Goal: Transaction & Acquisition: Obtain resource

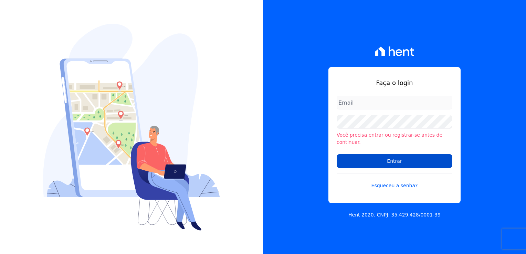
type input "[EMAIL_ADDRESS][DOMAIN_NAME]"
click at [390, 159] on input "Entrar" at bounding box center [395, 161] width 116 height 14
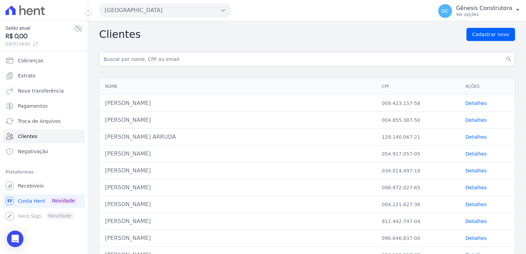
click at [178, 10] on button "[GEOGRAPHIC_DATA]" at bounding box center [165, 10] width 132 height 14
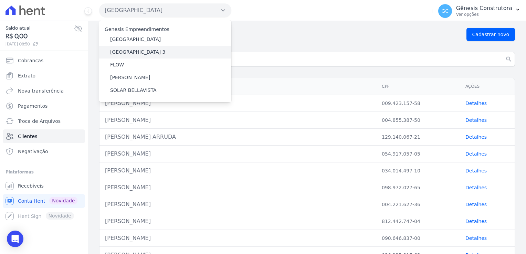
click at [160, 52] on div "Estação Nogueira 3" at bounding box center [165, 52] width 132 height 13
click at [158, 54] on div "Estação Nogueira 3" at bounding box center [165, 52] width 132 height 13
click at [138, 55] on label "Estação Nogueira 3" at bounding box center [137, 52] width 55 height 7
click at [0, 0] on input "Estação Nogueira 3" at bounding box center [0, 0] width 0 height 0
click at [138, 55] on label "Estação Nogueira 3" at bounding box center [137, 52] width 55 height 7
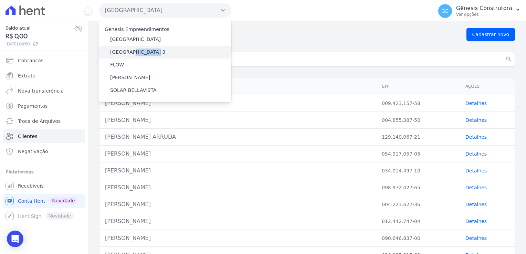
click at [0, 0] on input "Estação Nogueira 3" at bounding box center [0, 0] width 0 height 0
click at [138, 55] on label "Estação Nogueira 3" at bounding box center [137, 52] width 55 height 7
click at [0, 0] on input "Estação Nogueira 3" at bounding box center [0, 0] width 0 height 0
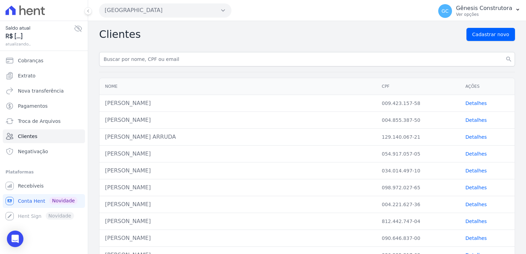
click at [138, 54] on input "text" at bounding box center [307, 59] width 416 height 14
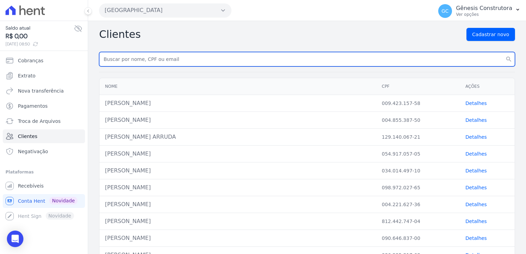
paste input "Rodrigo Luis Nicolay"
type input "Rodrigo Luis Nicolay"
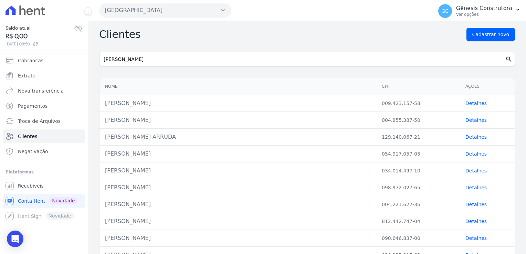
click at [506, 60] on icon "search" at bounding box center [509, 59] width 7 height 7
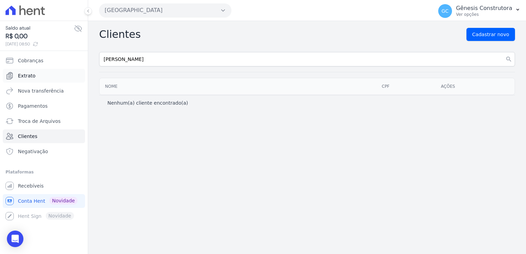
click at [29, 76] on span "Extrato" at bounding box center [27, 75] width 18 height 7
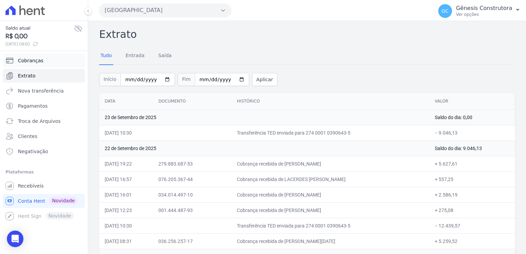
click at [36, 64] on link "Cobranças" at bounding box center [44, 61] width 82 height 14
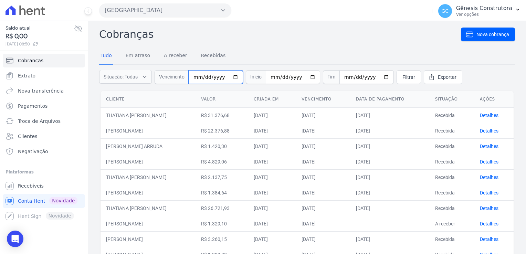
click at [203, 79] on input "date" at bounding box center [216, 77] width 54 height 14
type input "[DATE]"
click at [397, 72] on link "Filtrar" at bounding box center [409, 77] width 24 height 14
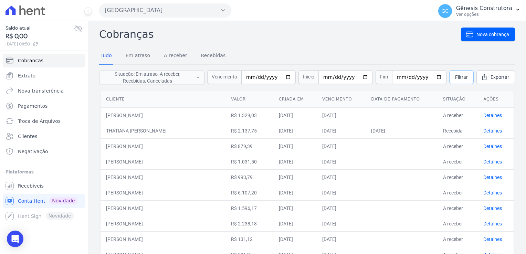
click at [456, 75] on span "Filtrar" at bounding box center [461, 77] width 13 height 7
click at [191, 6] on button "[GEOGRAPHIC_DATA]" at bounding box center [165, 10] width 132 height 14
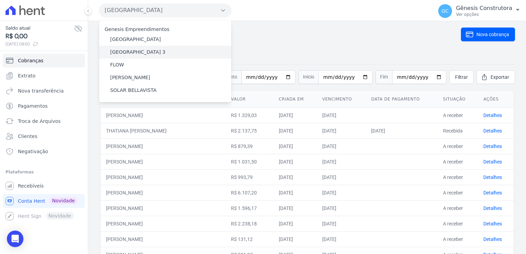
click at [172, 53] on div "Estação Nogueira 3" at bounding box center [165, 52] width 132 height 13
click at [138, 50] on label "Estação Nogueira 3" at bounding box center [137, 52] width 55 height 7
click at [0, 0] on input "Estação Nogueira 3" at bounding box center [0, 0] width 0 height 0
click at [138, 50] on label "Estação Nogueira 3" at bounding box center [137, 52] width 55 height 7
click at [0, 0] on input "Estação Nogueira 3" at bounding box center [0, 0] width 0 height 0
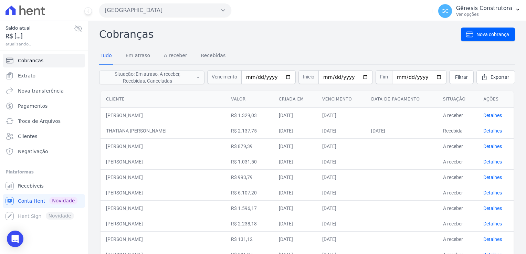
click at [156, 16] on button "Estação Nogueira" at bounding box center [165, 10] width 132 height 14
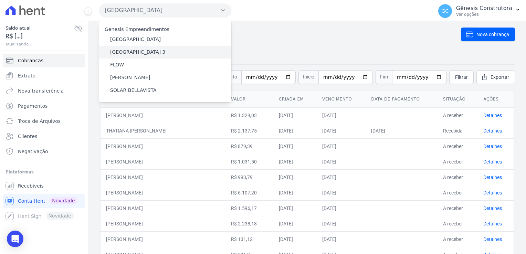
click at [144, 52] on label "Estação Nogueira 3" at bounding box center [137, 52] width 55 height 7
click at [0, 0] on input "Estação Nogueira 3" at bounding box center [0, 0] width 0 height 0
click at [144, 52] on label "Estação Nogueira 3" at bounding box center [137, 52] width 55 height 7
click at [0, 0] on input "Estação Nogueira 3" at bounding box center [0, 0] width 0 height 0
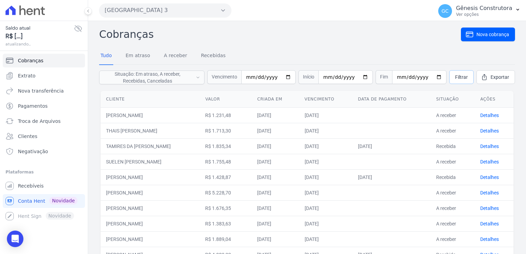
click at [452, 82] on link "Filtrar" at bounding box center [462, 77] width 24 height 14
click at [489, 192] on link "Detalhes" at bounding box center [490, 193] width 19 height 6
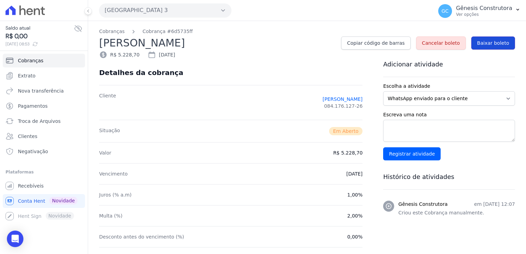
click at [482, 47] on link "Baixar boleto" at bounding box center [494, 43] width 44 height 13
